Goal: Complete application form

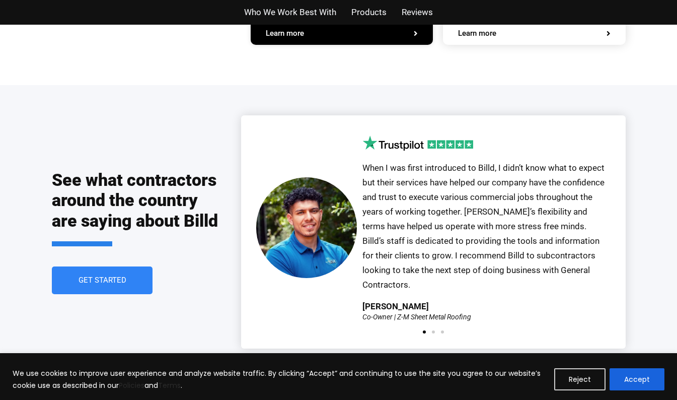
scroll to position [2162, 0]
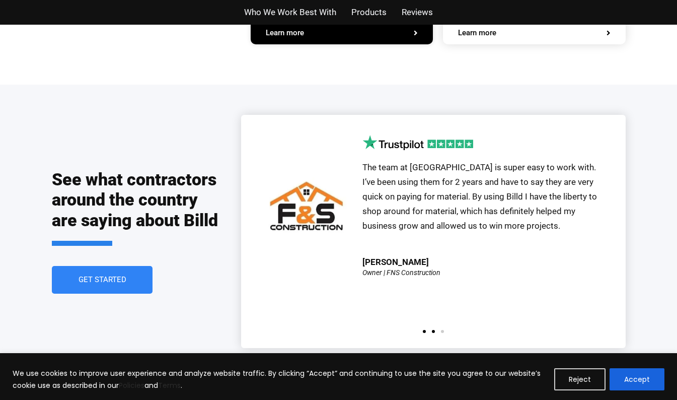
click at [423, 330] on span "Go to slide 1" at bounding box center [424, 331] width 3 height 3
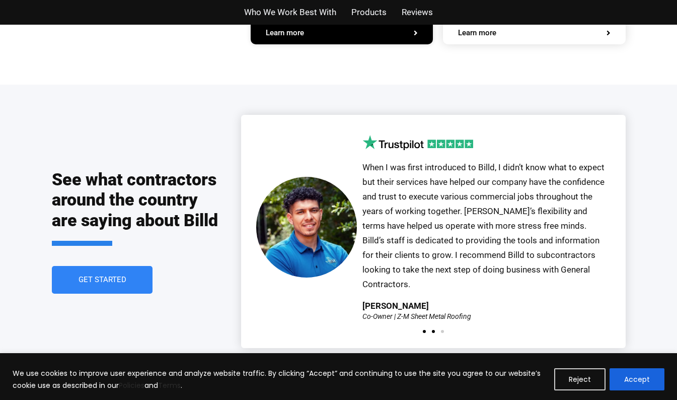
click at [433, 330] on span "Go to slide 2" at bounding box center [433, 331] width 3 height 3
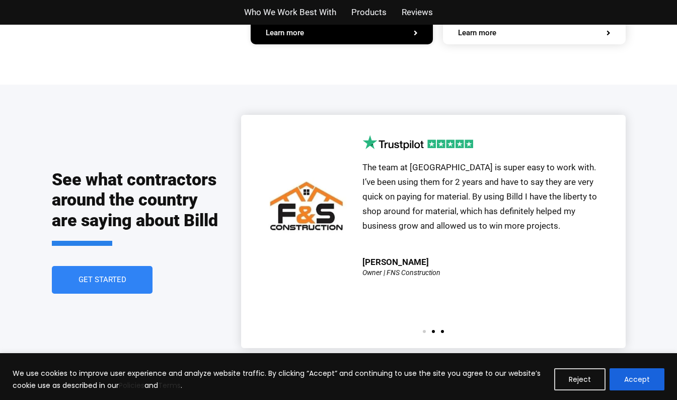
click at [442, 330] on span "Go to slide 3" at bounding box center [442, 331] width 3 height 3
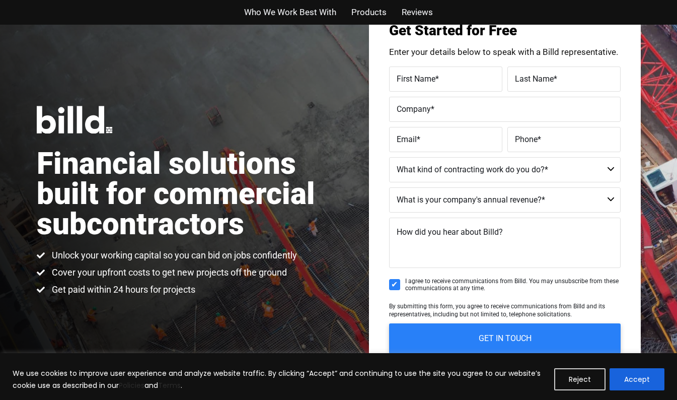
scroll to position [52, 0]
click at [610, 168] on select "Commercial Commercial and Residential Residential Not a Contractor" at bounding box center [505, 169] width 232 height 25
click at [609, 168] on select "Commercial Commercial and Residential Residential Not a Contractor" at bounding box center [505, 169] width 232 height 25
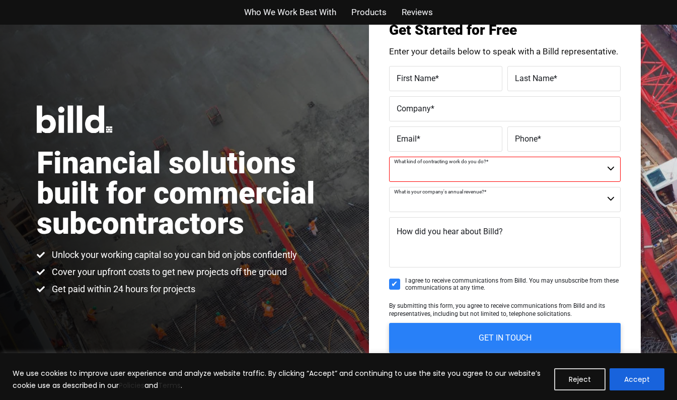
click at [612, 198] on select "$40M + $25M - $40M $8M - $25M $4M - $8M $2M - $4M $1M - $2M Less than $1M" at bounding box center [505, 199] width 232 height 25
click at [347, 283] on div "Financial solutions built for commercial subcontractors Unlock your working cap…" at bounding box center [338, 200] width 677 height 455
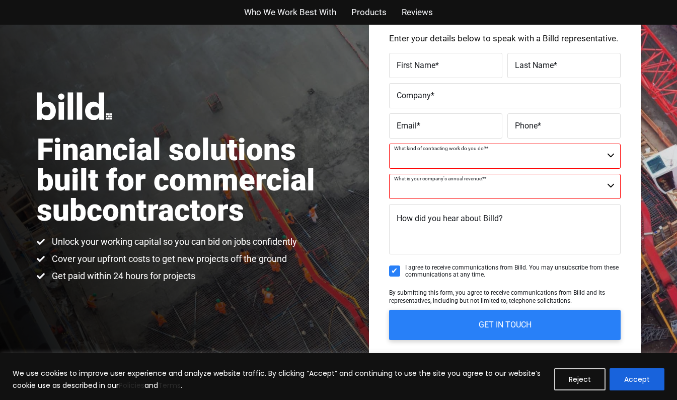
scroll to position [0, 0]
